Goal: Task Accomplishment & Management: Complete application form

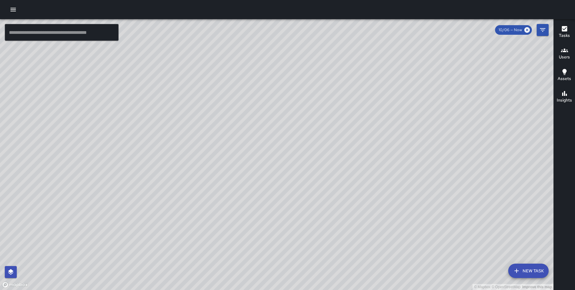
click at [435, 216] on div "© Mapbox © OpenStreetMap Improve this map MC Marcus Carr 188 The Embarcadero Co…" at bounding box center [276, 154] width 553 height 271
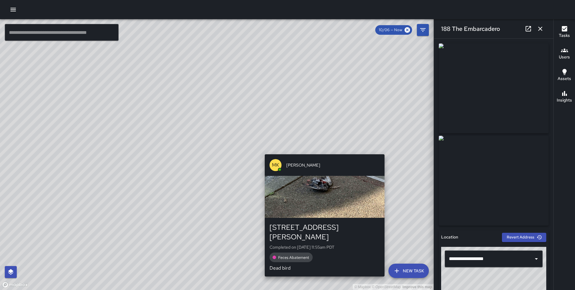
click at [387, 151] on div "© Mapbox © OpenStreetMap Improve this map MK Miki King 75 Howard Street Complet…" at bounding box center [217, 154] width 434 height 271
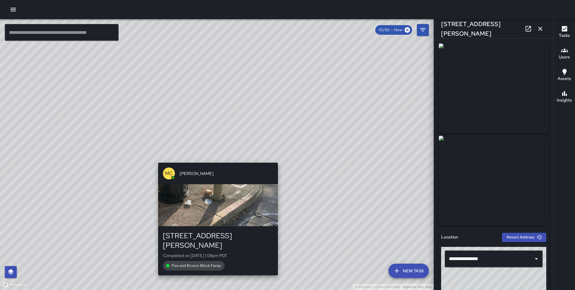
click at [215, 162] on div "MC Marcus Carr 75 Howard Street Completed on 10/6/2025, 1:08pm PDT Pan and Broo…" at bounding box center [218, 218] width 125 height 117
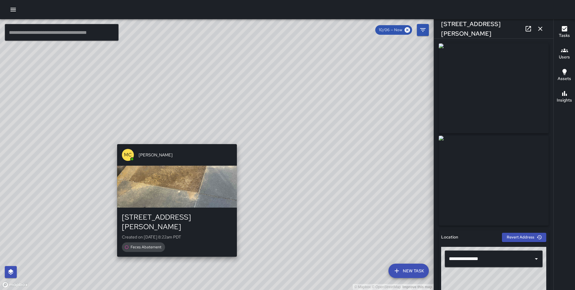
click at [173, 141] on div "© Mapbox © OpenStreetMap Improve this map MC Marcus Carr 177 Steuart Street Cre…" at bounding box center [217, 154] width 434 height 271
type input "**********"
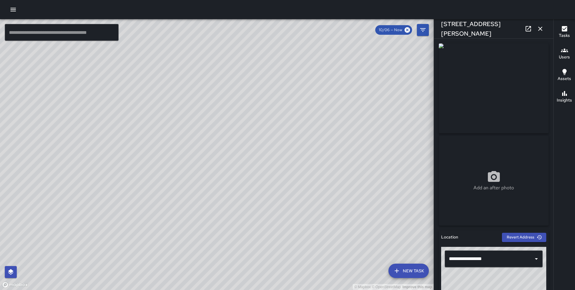
drag, startPoint x: 65, startPoint y: 110, endPoint x: 283, endPoint y: 121, distance: 218.6
click at [283, 121] on div "© Mapbox © OpenStreetMap Improve this map" at bounding box center [217, 154] width 434 height 271
click at [10, 9] on icon "button" at bounding box center [13, 9] width 7 height 7
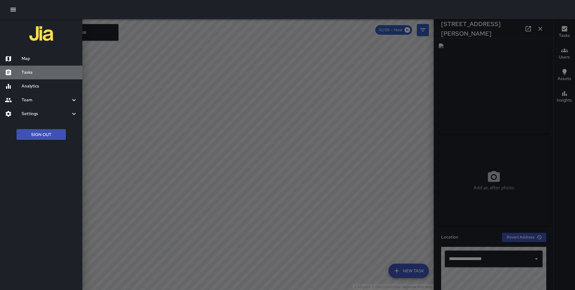
click at [22, 70] on h6 "Tasks" at bounding box center [50, 72] width 56 height 7
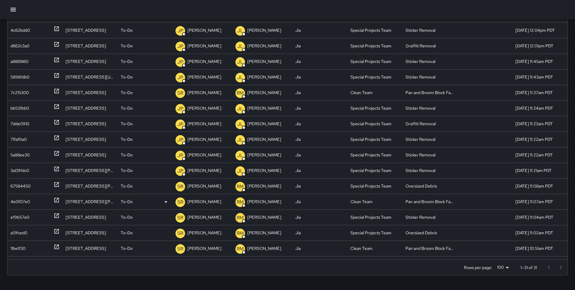
click at [39, 203] on div "4e0f07e0" at bounding box center [34, 201] width 49 height 15
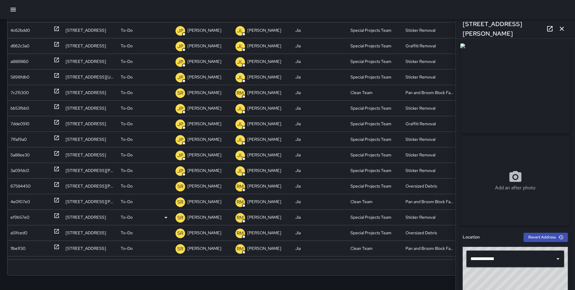
click at [42, 219] on div "ef9b57e0" at bounding box center [34, 217] width 49 height 15
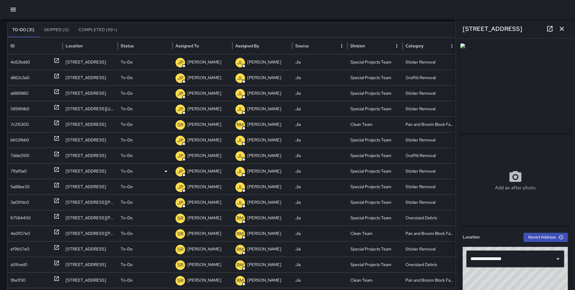
scroll to position [37, 0]
click at [47, 127] on div "7c215300" at bounding box center [34, 124] width 49 height 15
click at [564, 28] on icon "button" at bounding box center [561, 28] width 7 height 7
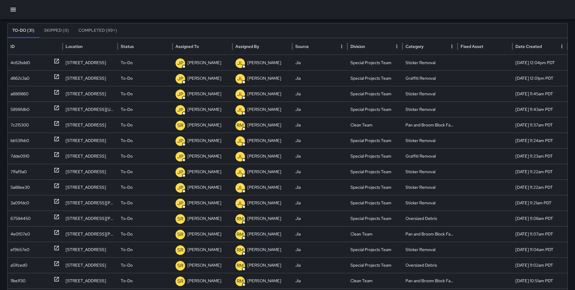
click at [14, 8] on icon "button" at bounding box center [12, 10] width 5 height 4
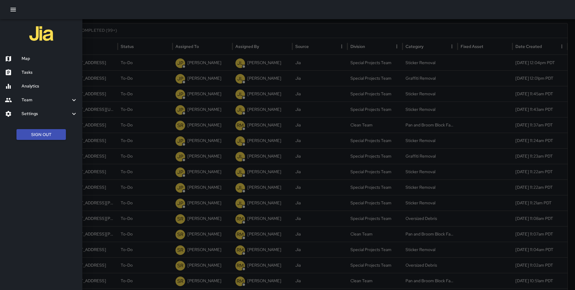
click at [31, 57] on h6 "Map" at bounding box center [50, 58] width 56 height 7
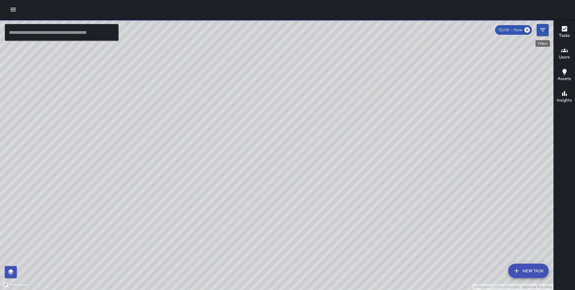
click at [545, 34] on button "Filters" at bounding box center [543, 30] width 12 height 12
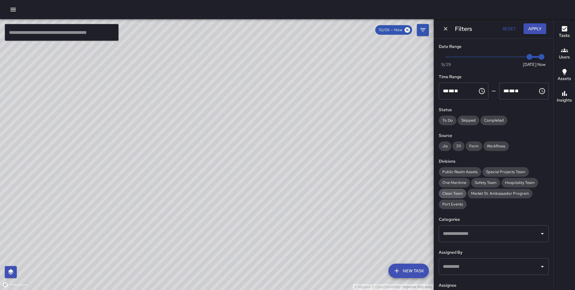
click at [458, 192] on span "Clean Team" at bounding box center [453, 193] width 28 height 6
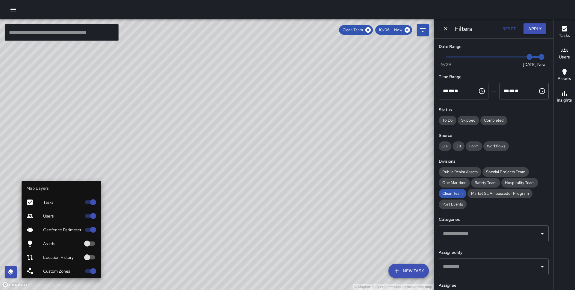
click at [66, 214] on span "Users" at bounding box center [62, 216] width 38 height 6
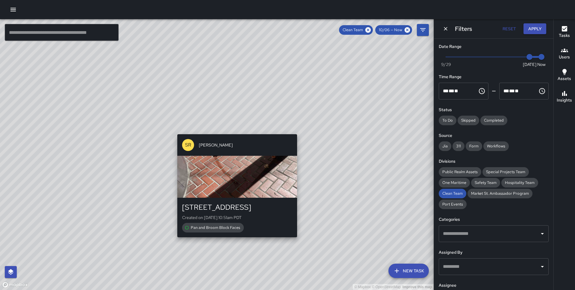
click at [234, 132] on div "SR Sandra Rosillo 124 Market Street Created on 10/6/2025, 10:51am PDT Pan and B…" at bounding box center [237, 186] width 125 height 108
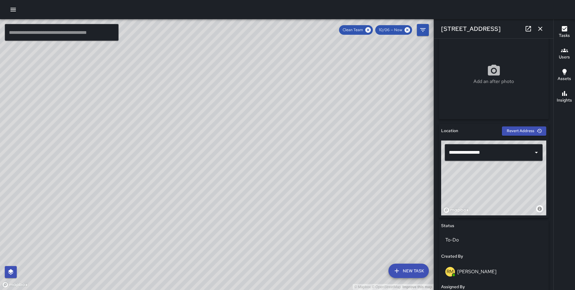
scroll to position [310, 0]
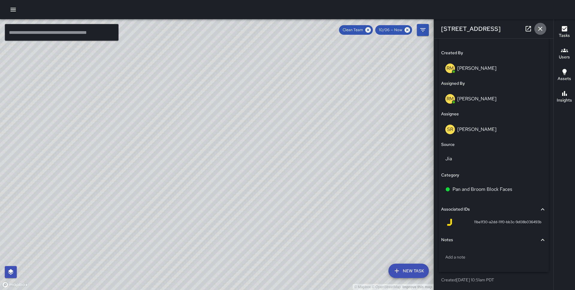
click at [541, 25] on icon "button" at bounding box center [540, 28] width 7 height 7
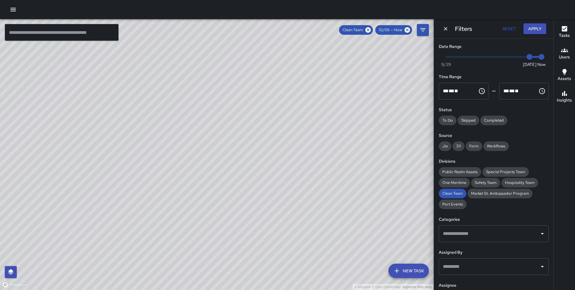
drag, startPoint x: 181, startPoint y: 188, endPoint x: 317, endPoint y: 64, distance: 184.4
click at [317, 64] on div "© Mapbox © OpenStreetMap Improve this map" at bounding box center [217, 154] width 434 height 271
drag, startPoint x: 149, startPoint y: 121, endPoint x: 206, endPoint y: 44, distance: 95.4
click at [206, 44] on div "© Mapbox © OpenStreetMap Improve this map" at bounding box center [217, 154] width 434 height 271
type input "*"
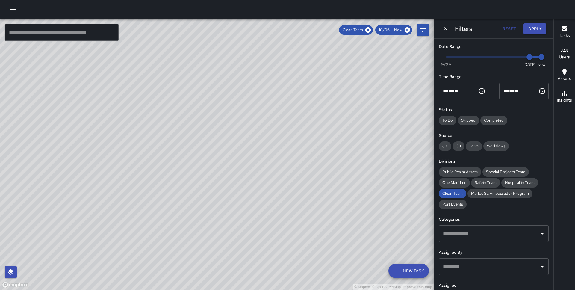
click at [448, 55] on span "Now Today 9/29 10/6 1:30 pm" at bounding box center [494, 56] width 96 height 9
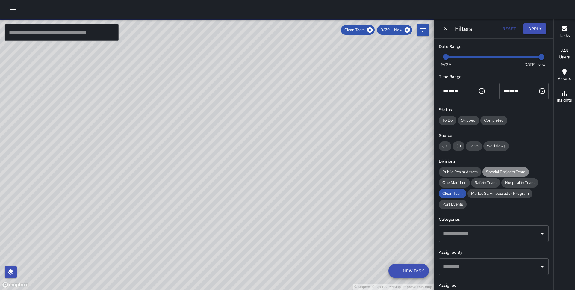
click at [504, 170] on span "Special Projects Team" at bounding box center [505, 172] width 46 height 6
click at [529, 26] on button "Apply" at bounding box center [534, 28] width 23 height 11
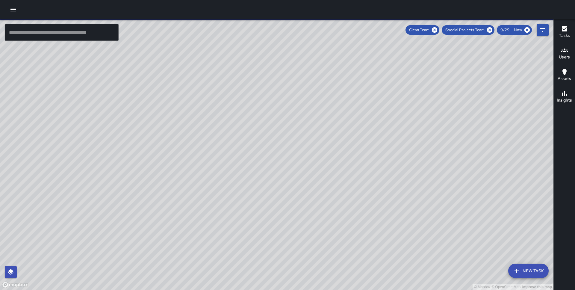
drag, startPoint x: 219, startPoint y: 96, endPoint x: 203, endPoint y: 184, distance: 90.0
click at [203, 184] on div "© Mapbox © OpenStreetMap Improve this map" at bounding box center [276, 154] width 553 height 271
click at [434, 29] on icon at bounding box center [434, 29] width 5 height 5
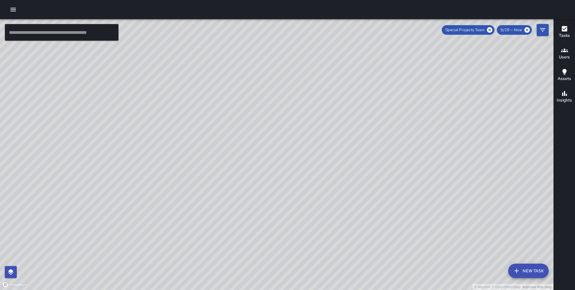
drag, startPoint x: 217, startPoint y: 199, endPoint x: 205, endPoint y: 127, distance: 73.4
click at [205, 127] on div "© Mapbox © OpenStreetMap Improve this map" at bounding box center [276, 154] width 553 height 271
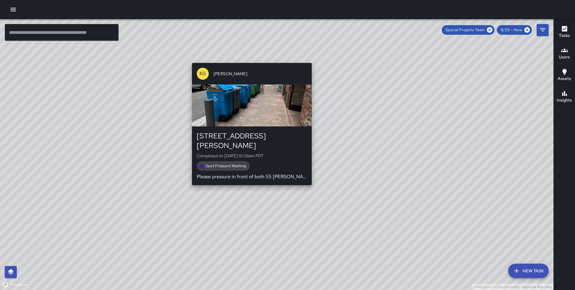
click at [250, 180] on div "© Mapbox © OpenStreetMap Improve this map KG Keonte Gibson 55 Stevenson Street …" at bounding box center [276, 154] width 553 height 271
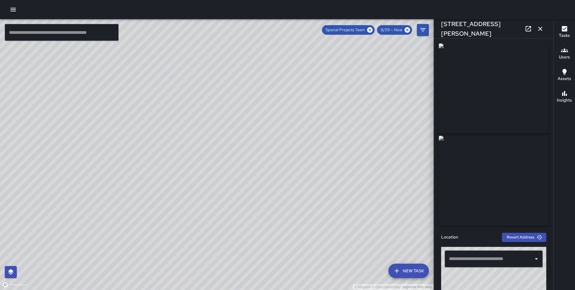
type input "**********"
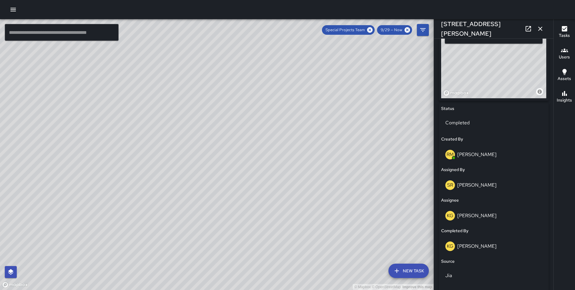
scroll to position [0, 0]
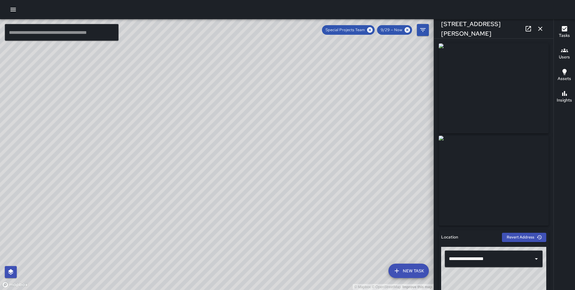
click at [538, 28] on icon "button" at bounding box center [540, 28] width 7 height 7
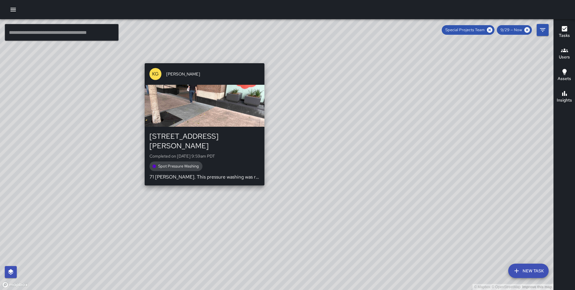
click at [263, 179] on div "© Mapbox © OpenStreetMap Improve this map KG Keonte Gibson 71 Stevenson Street …" at bounding box center [276, 154] width 553 height 271
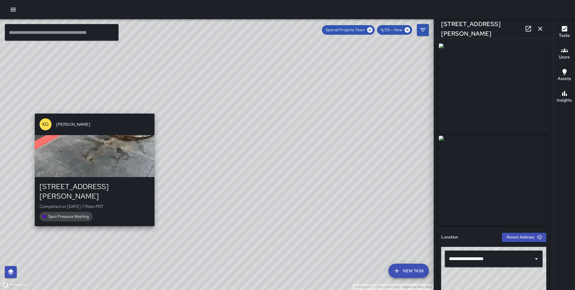
click at [33, 108] on div "© Mapbox © OpenStreetMap Improve this map KG Keonte Gibson 175 Sutter Street Co…" at bounding box center [217, 154] width 434 height 271
type input "**********"
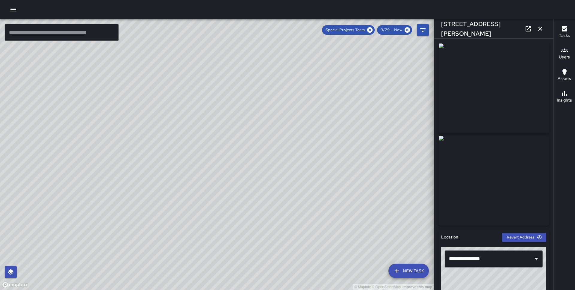
click at [537, 30] on icon "button" at bounding box center [540, 28] width 7 height 7
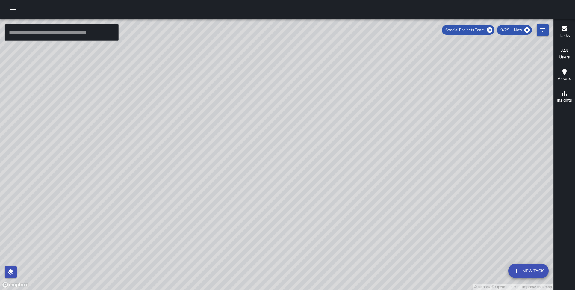
drag, startPoint x: 243, startPoint y: 88, endPoint x: 218, endPoint y: 172, distance: 87.7
click at [218, 172] on div "© Mapbox © OpenStreetMap Improve this map" at bounding box center [276, 154] width 553 height 271
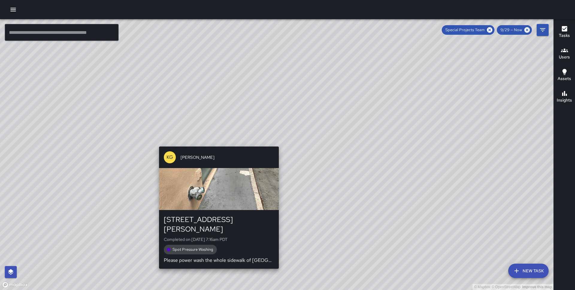
click at [216, 143] on div "© Mapbox © OpenStreetMap Improve this map KG Keonte Gibson 382 Bush Street Comp…" at bounding box center [276, 154] width 553 height 271
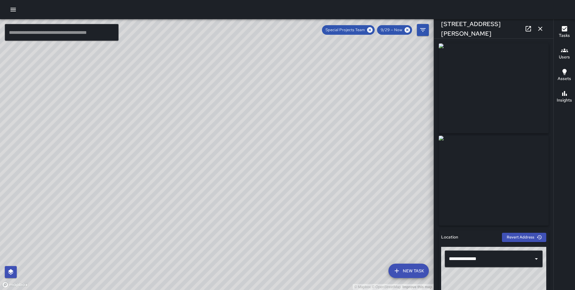
click at [541, 28] on icon "button" at bounding box center [540, 28] width 7 height 7
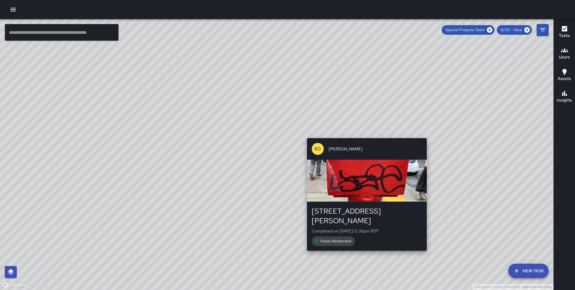
click at [365, 135] on div "© Mapbox © OpenStreetMap Improve this map KG Keonte Gibson 217 Montgomery Stree…" at bounding box center [276, 154] width 553 height 271
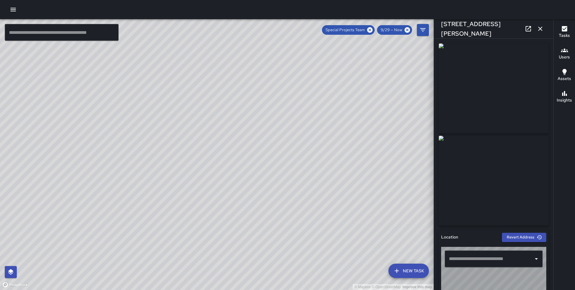
type input "**********"
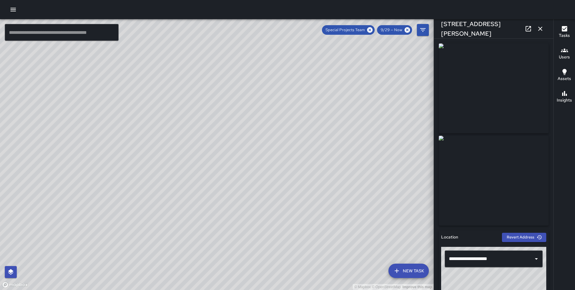
scroll to position [349, 0]
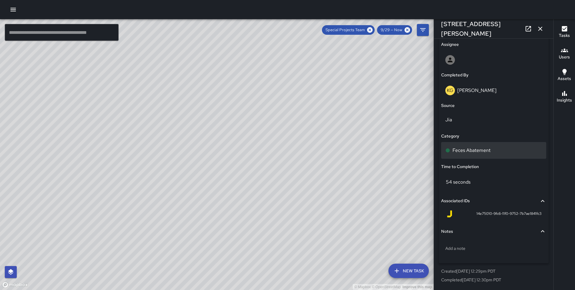
click at [466, 152] on p "Feces Abatement" at bounding box center [471, 150] width 38 height 7
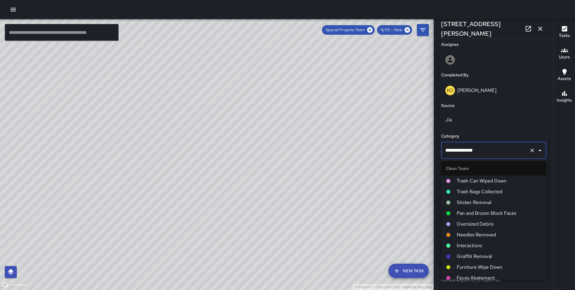
scroll to position [956, 0]
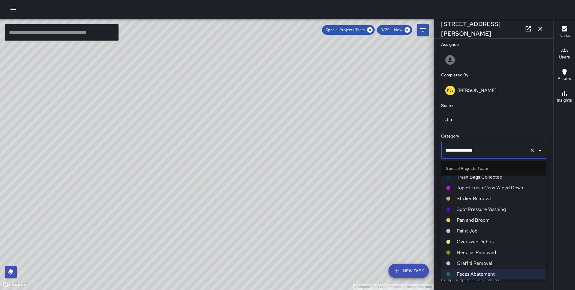
click at [467, 265] on span "Graffiti Removal" at bounding box center [499, 263] width 85 height 7
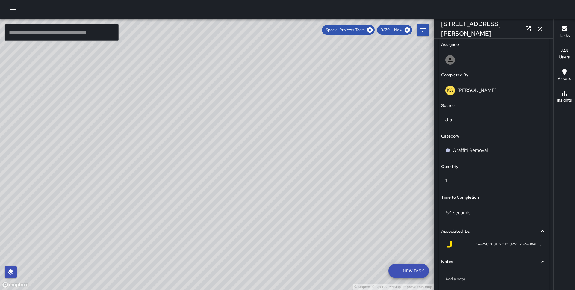
scroll to position [0, 0]
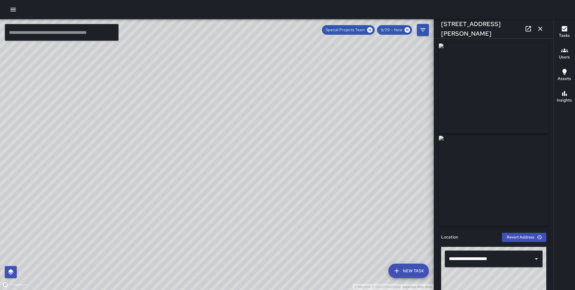
click at [542, 32] on button "button" at bounding box center [540, 29] width 12 height 12
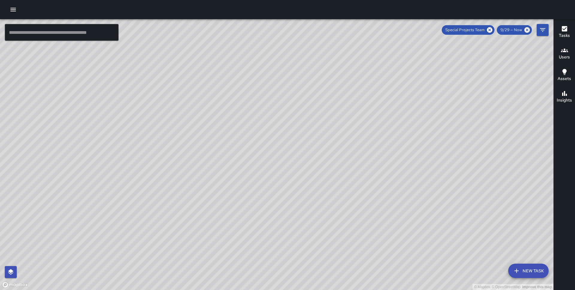
drag, startPoint x: 365, startPoint y: 131, endPoint x: 279, endPoint y: 157, distance: 89.6
click at [279, 157] on div "© Mapbox © OpenStreetMap Improve this map" at bounding box center [276, 154] width 553 height 271
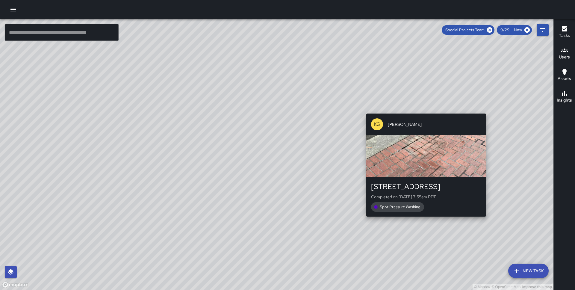
click at [424, 110] on div "© Mapbox © OpenStreetMap Improve this map KG Keonte Gibson 388 Market Street Co…" at bounding box center [276, 154] width 553 height 271
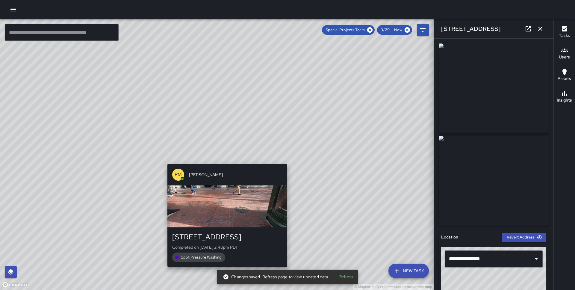
click at [224, 158] on div "© Mapbox © OpenStreetMap Improve this map RM Ricky Matthews 333 Market Street C…" at bounding box center [217, 154] width 434 height 271
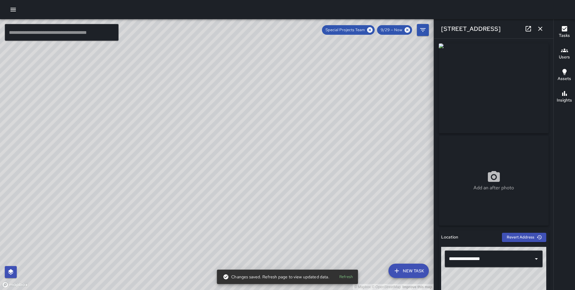
type input "**********"
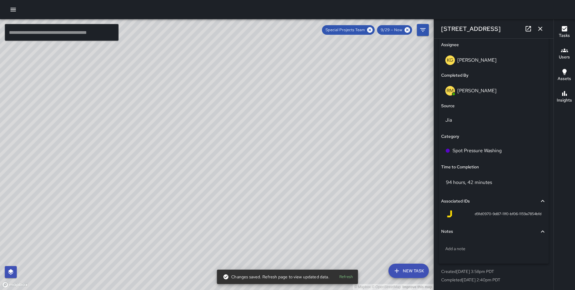
scroll to position [311, 0]
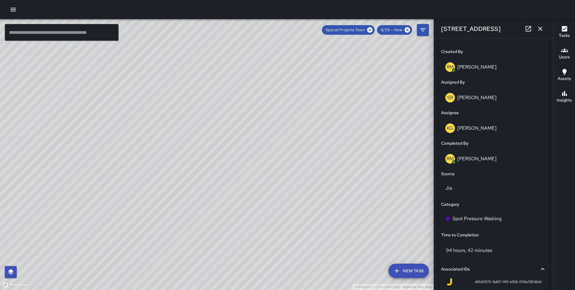
click at [541, 26] on icon "button" at bounding box center [540, 28] width 7 height 7
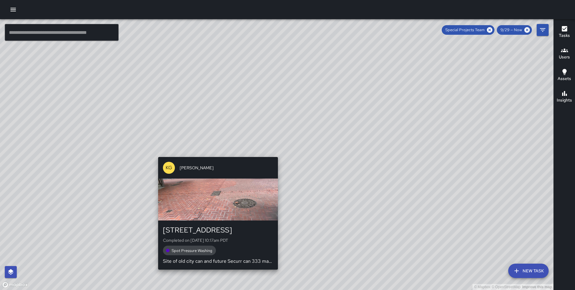
click at [274, 154] on div "© Mapbox © OpenStreetMap Improve this map KG Keonte Gibson 388 Market Street Co…" at bounding box center [276, 154] width 553 height 271
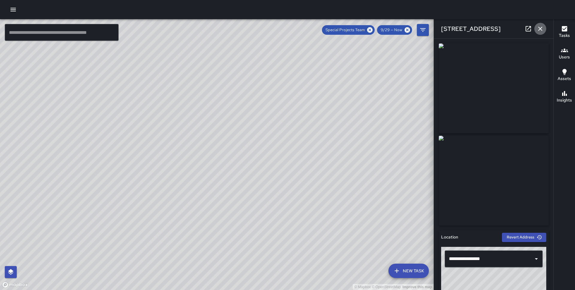
click at [542, 27] on icon "button" at bounding box center [540, 29] width 4 height 4
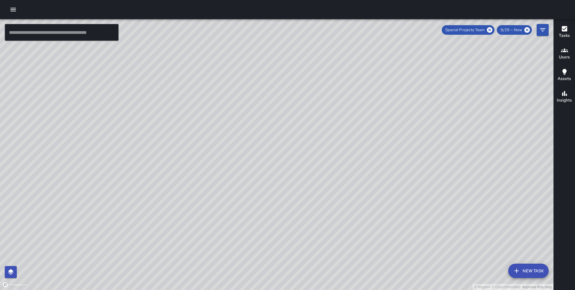
drag, startPoint x: 100, startPoint y: 178, endPoint x: -134, endPoint y: 263, distance: 249.6
click at [0, 263] on html "© Mapbox © OpenStreetMap Improve this map ​ New Task Special Projects Team 9/29…" at bounding box center [287, 145] width 575 height 290
drag, startPoint x: 126, startPoint y: 160, endPoint x: 280, endPoint y: 74, distance: 176.2
click at [280, 74] on div "© Mapbox © OpenStreetMap Improve this map" at bounding box center [276, 154] width 553 height 271
click at [523, 270] on button "New Task" at bounding box center [528, 271] width 40 height 14
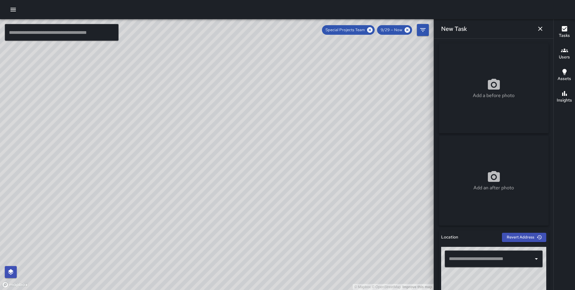
click at [460, 258] on input "text" at bounding box center [489, 258] width 84 height 11
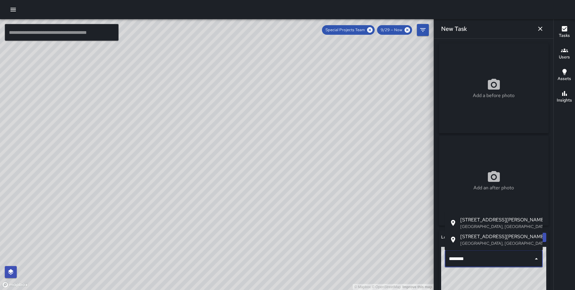
click at [477, 224] on p "San Francisco, CA, USA" at bounding box center [499, 226] width 78 height 6
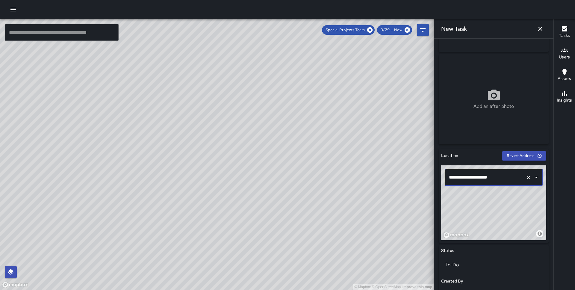
scroll to position [82, 0]
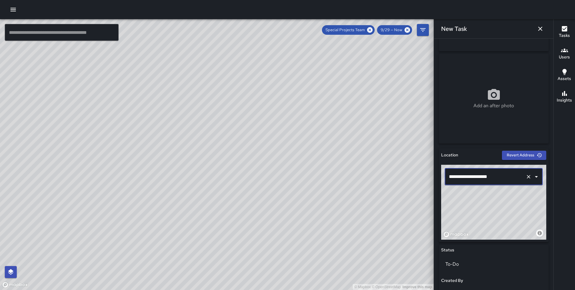
click at [469, 172] on input "**********" at bounding box center [485, 176] width 76 height 11
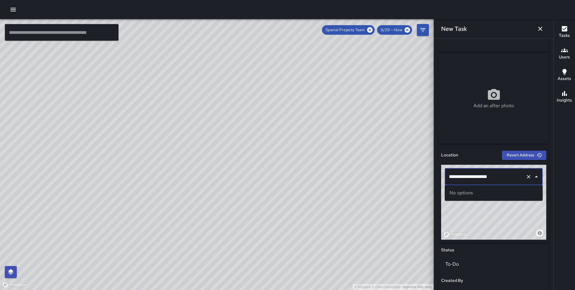
click at [469, 172] on input "**********" at bounding box center [485, 176] width 76 height 11
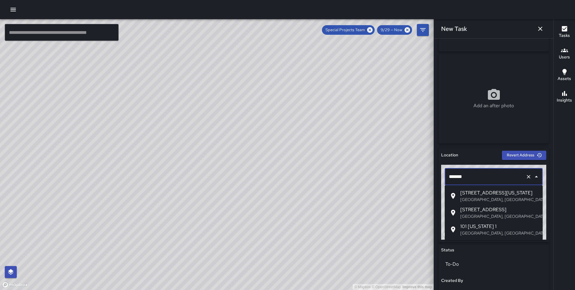
click at [468, 190] on span "101 California Street" at bounding box center [499, 192] width 78 height 7
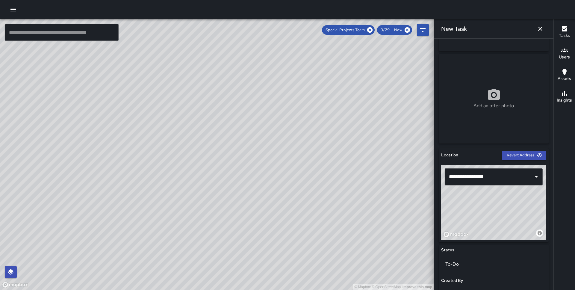
drag, startPoint x: 496, startPoint y: 222, endPoint x: 462, endPoint y: 220, distance: 33.9
click at [462, 220] on div "© Mapbox © OpenStreetMap Improve this map" at bounding box center [493, 202] width 105 height 75
click at [520, 205] on div "© Mapbox © OpenStreetMap Improve this map" at bounding box center [493, 202] width 105 height 75
drag, startPoint x: 520, startPoint y: 205, endPoint x: 522, endPoint y: 212, distance: 7.0
click at [522, 212] on div "© Mapbox © OpenStreetMap Improve this map" at bounding box center [493, 202] width 105 height 75
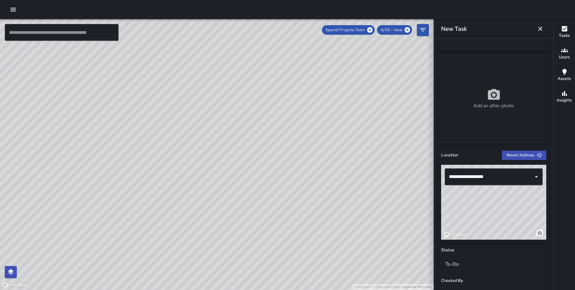
type input "**********"
drag, startPoint x: 522, startPoint y: 212, endPoint x: 521, endPoint y: 201, distance: 10.8
click at [521, 201] on div "© Mapbox © OpenStreetMap Improve this map" at bounding box center [493, 202] width 105 height 75
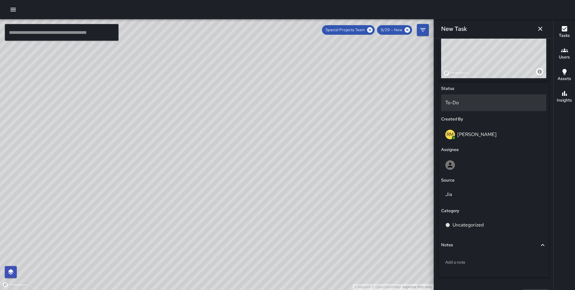
scroll to position [258, 0]
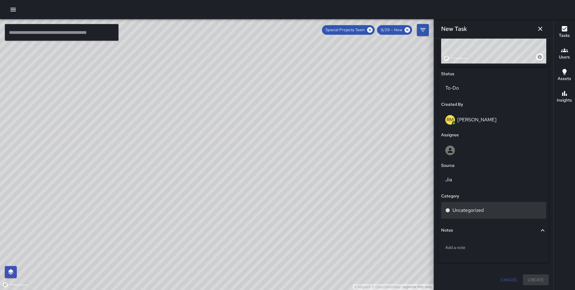
click at [476, 214] on div "Uncategorized" at bounding box center [493, 210] width 105 height 17
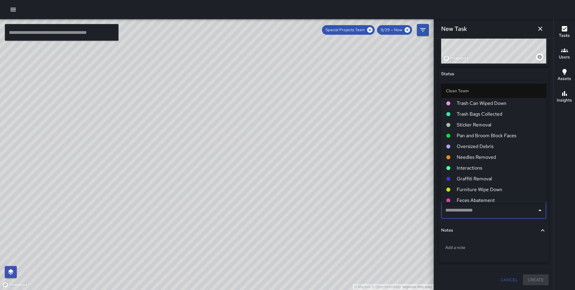
scroll to position [980, 0]
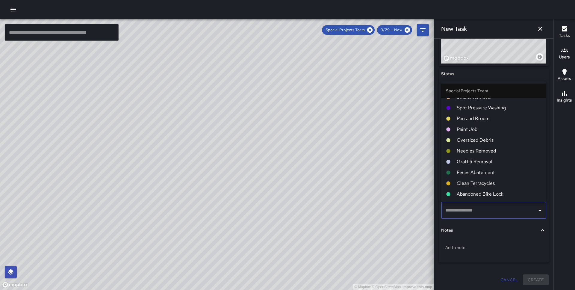
click at [480, 107] on span "Spot Pressure Washing" at bounding box center [499, 107] width 85 height 7
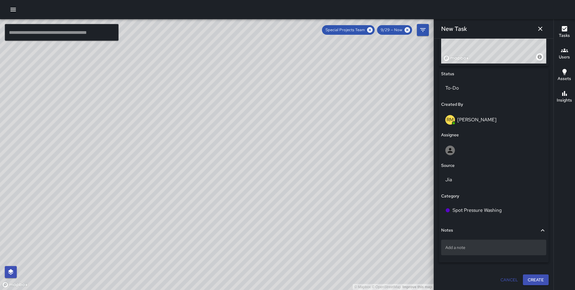
click at [477, 246] on p "Add a note" at bounding box center [493, 247] width 97 height 6
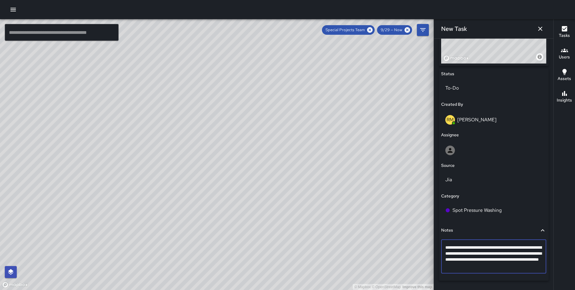
type textarea "**********"
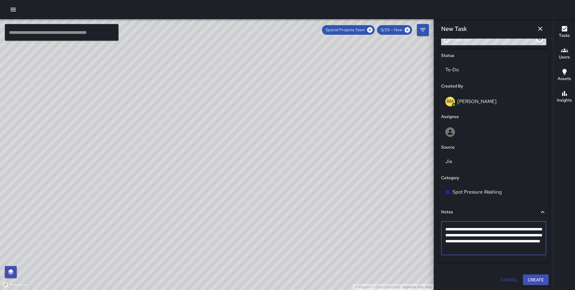
scroll to position [276, 0]
click at [490, 128] on div at bounding box center [493, 133] width 97 height 10
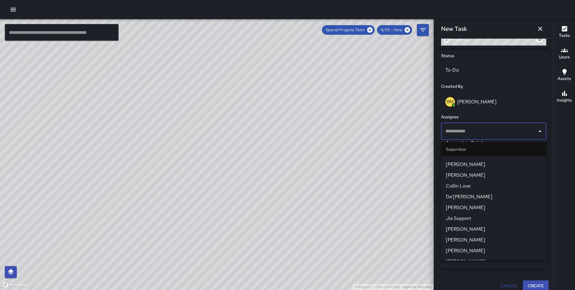
scroll to position [475, 0]
click at [475, 196] on span "De'[PERSON_NAME]" at bounding box center [494, 197] width 96 height 7
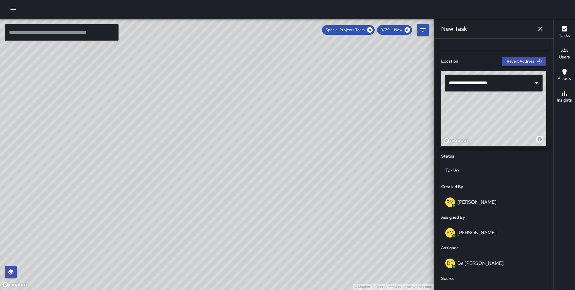
scroll to position [307, 0]
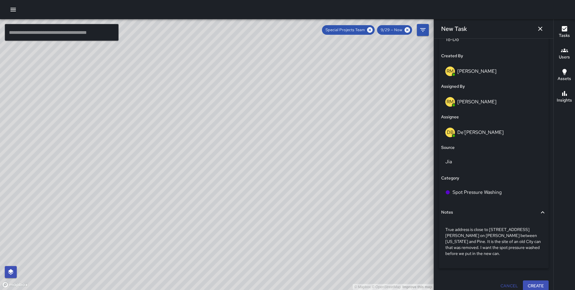
click at [535, 280] on button "Create" at bounding box center [536, 285] width 26 height 11
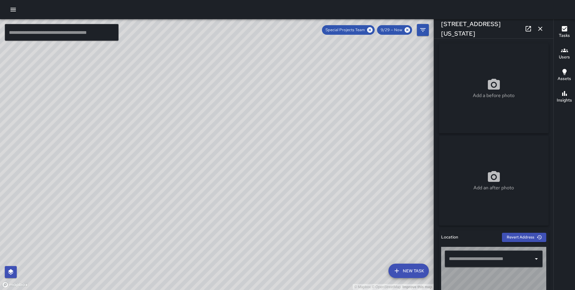
type input "**********"
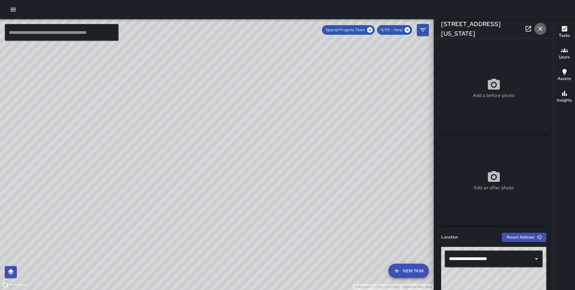
click at [540, 29] on icon "button" at bounding box center [540, 29] width 4 height 4
